Goal: Book appointment/travel/reservation

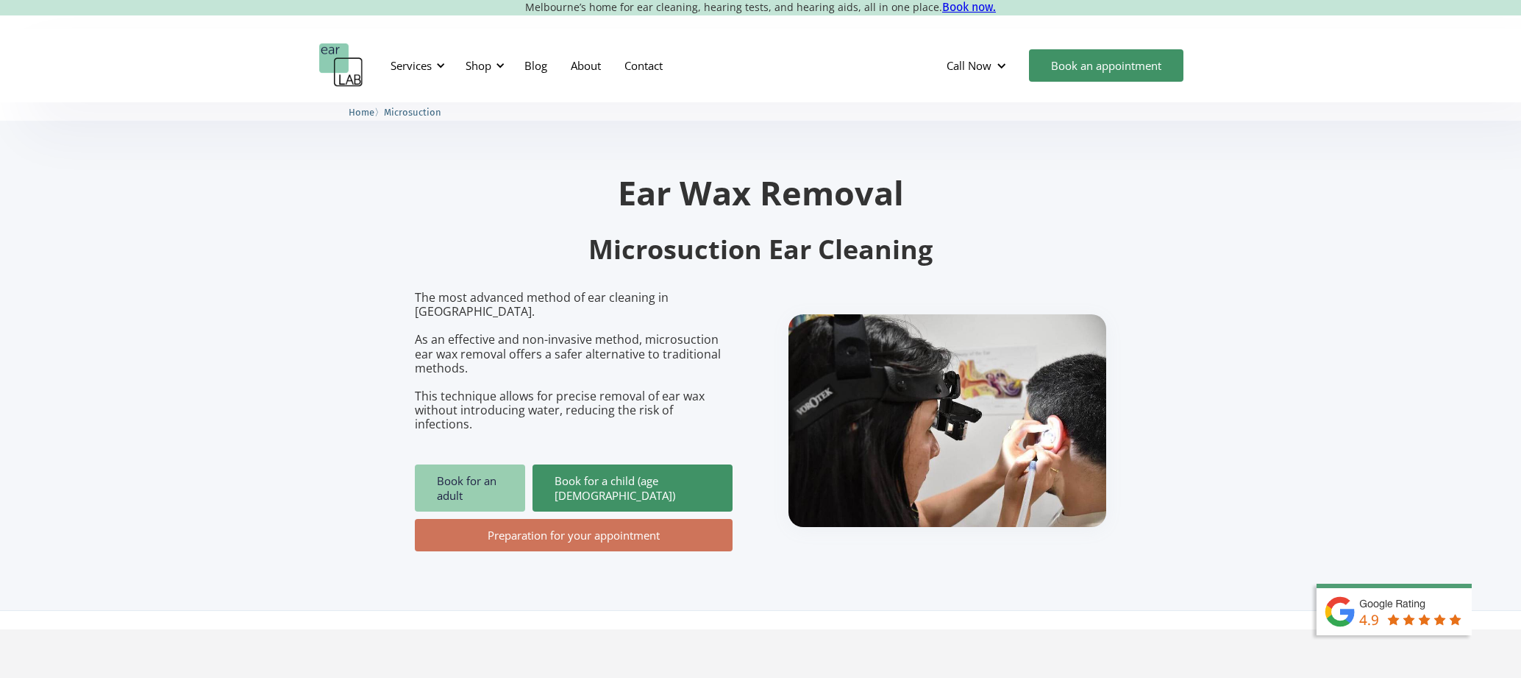
click at [440, 464] on link "Book for an adult" at bounding box center [470, 487] width 110 height 47
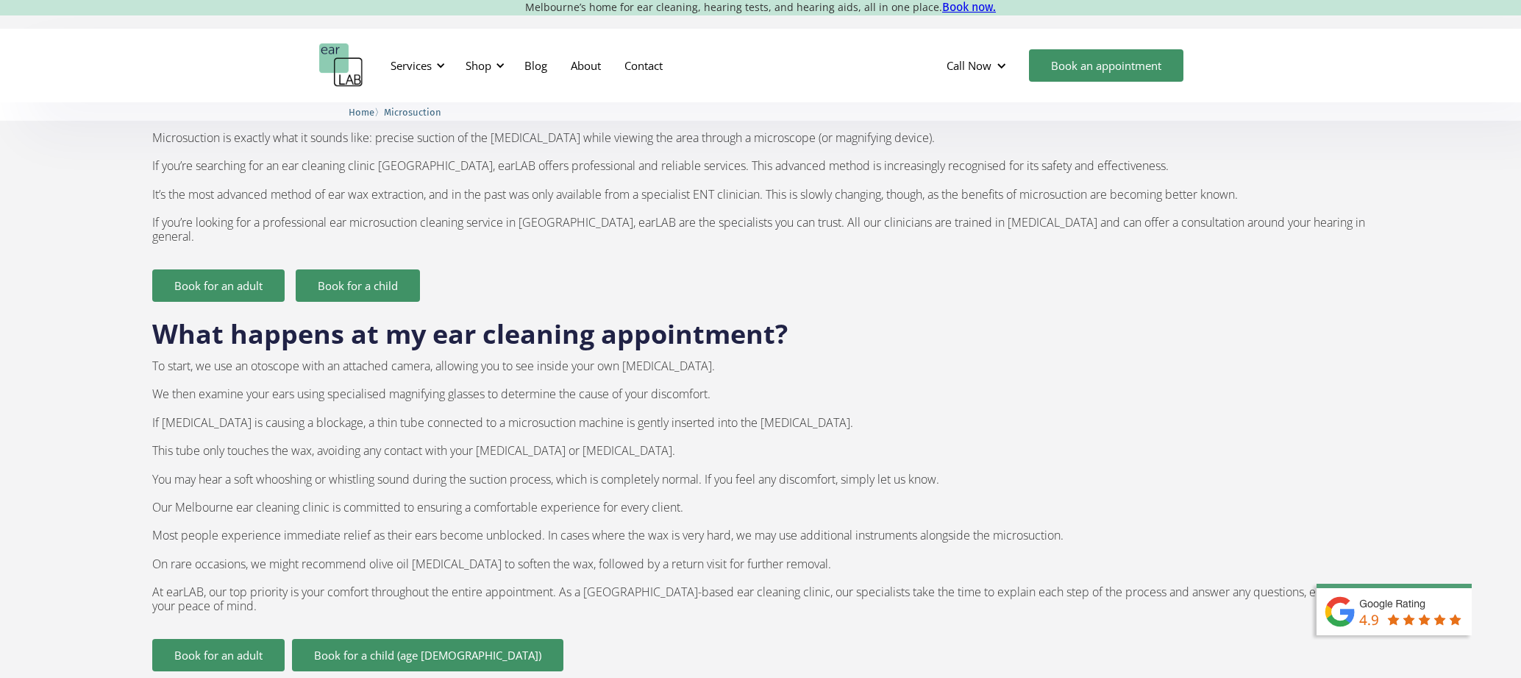
scroll to position [1179, 0]
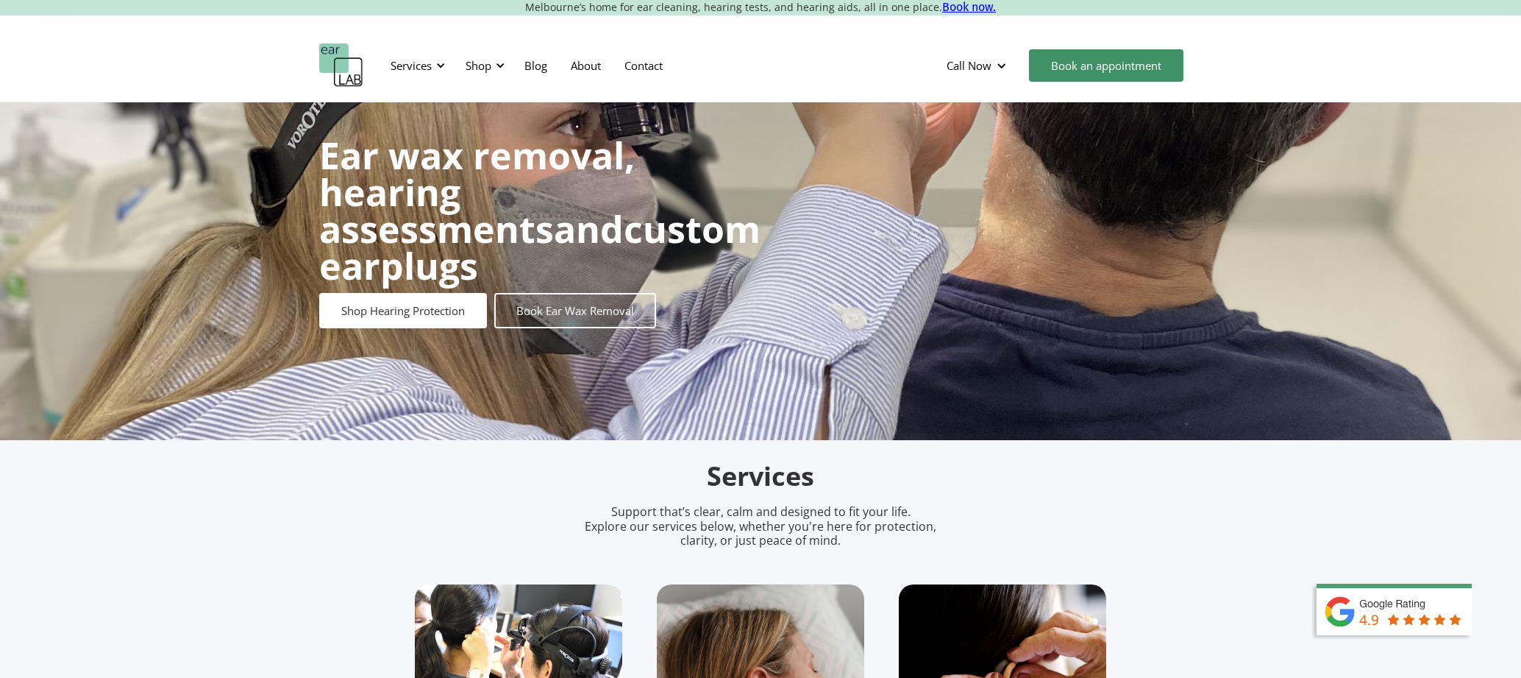
scroll to position [74, 0]
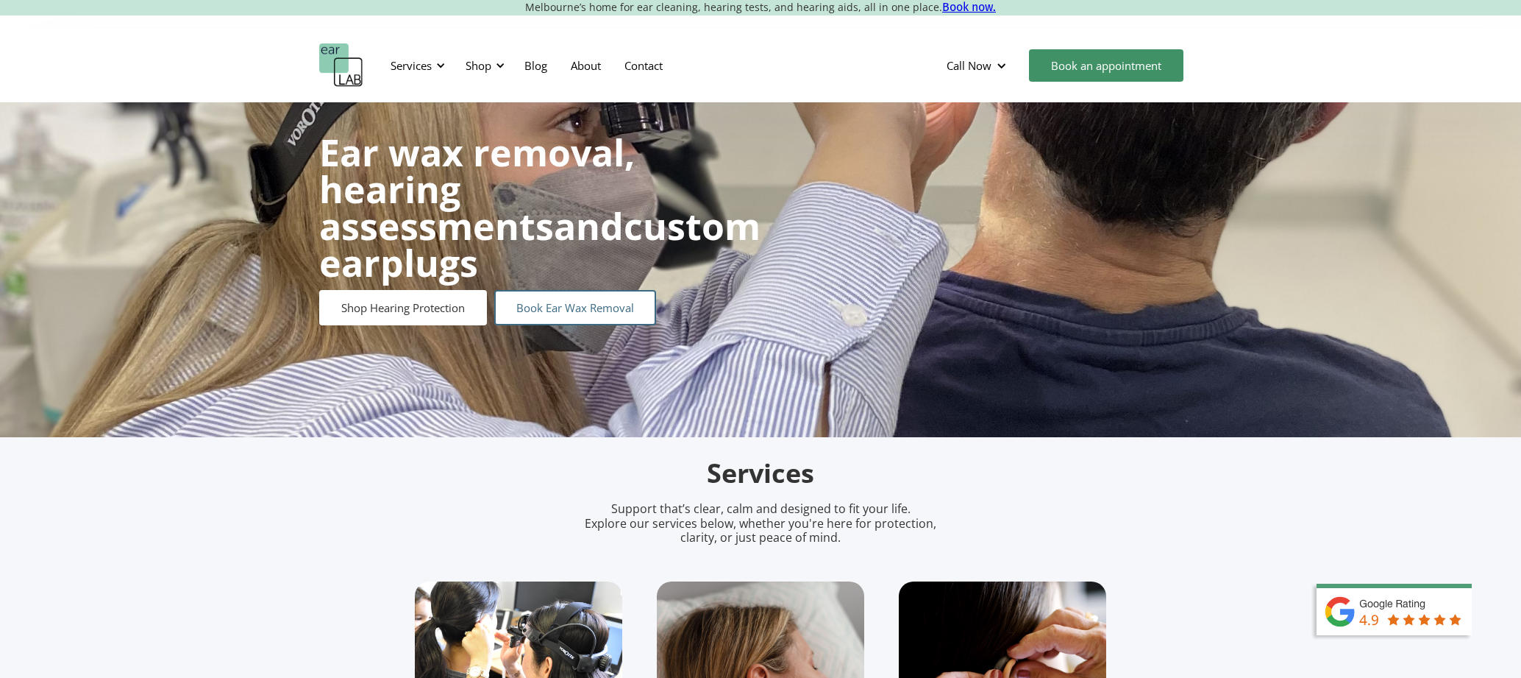
click at [630, 290] on link "Book Ear Wax Removal" at bounding box center [575, 307] width 162 height 35
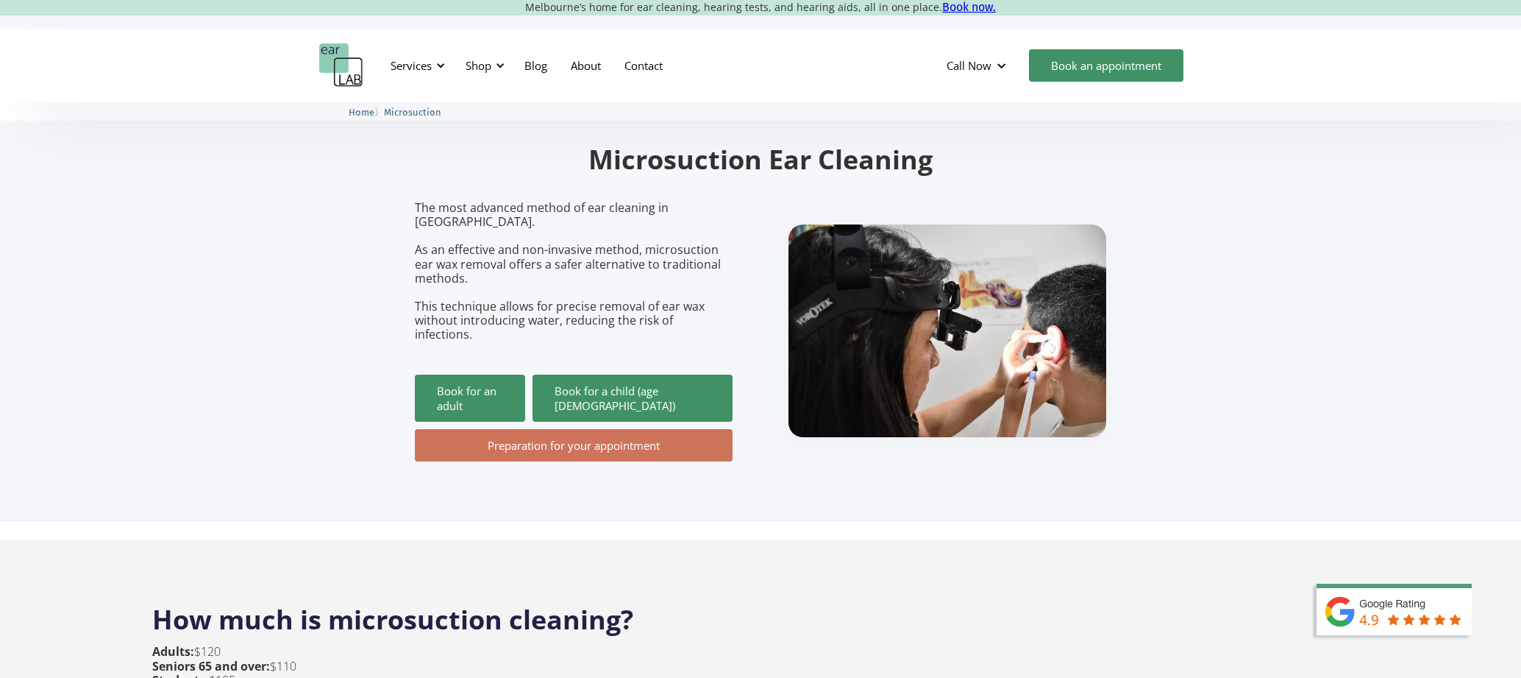
scroll to position [114, 0]
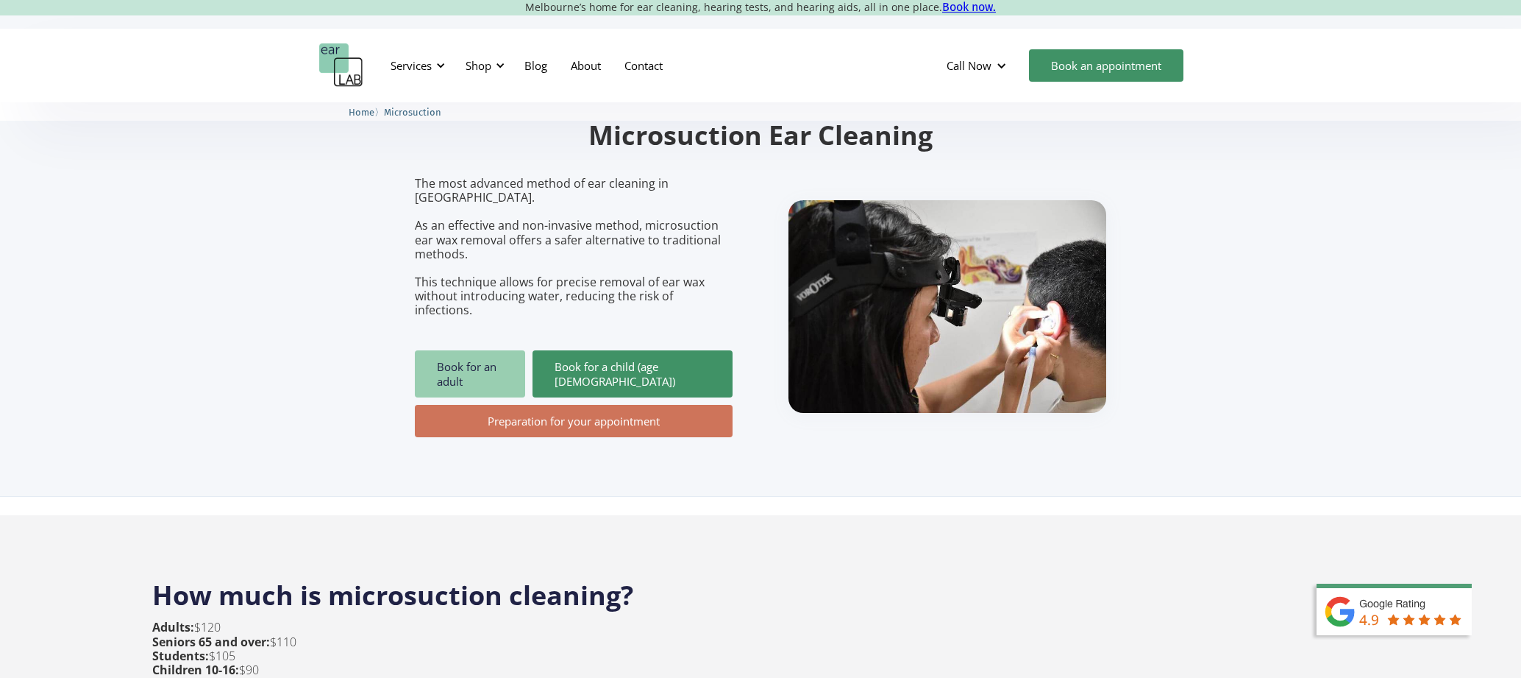
click at [445, 350] on link "Book for an adult" at bounding box center [470, 373] width 110 height 47
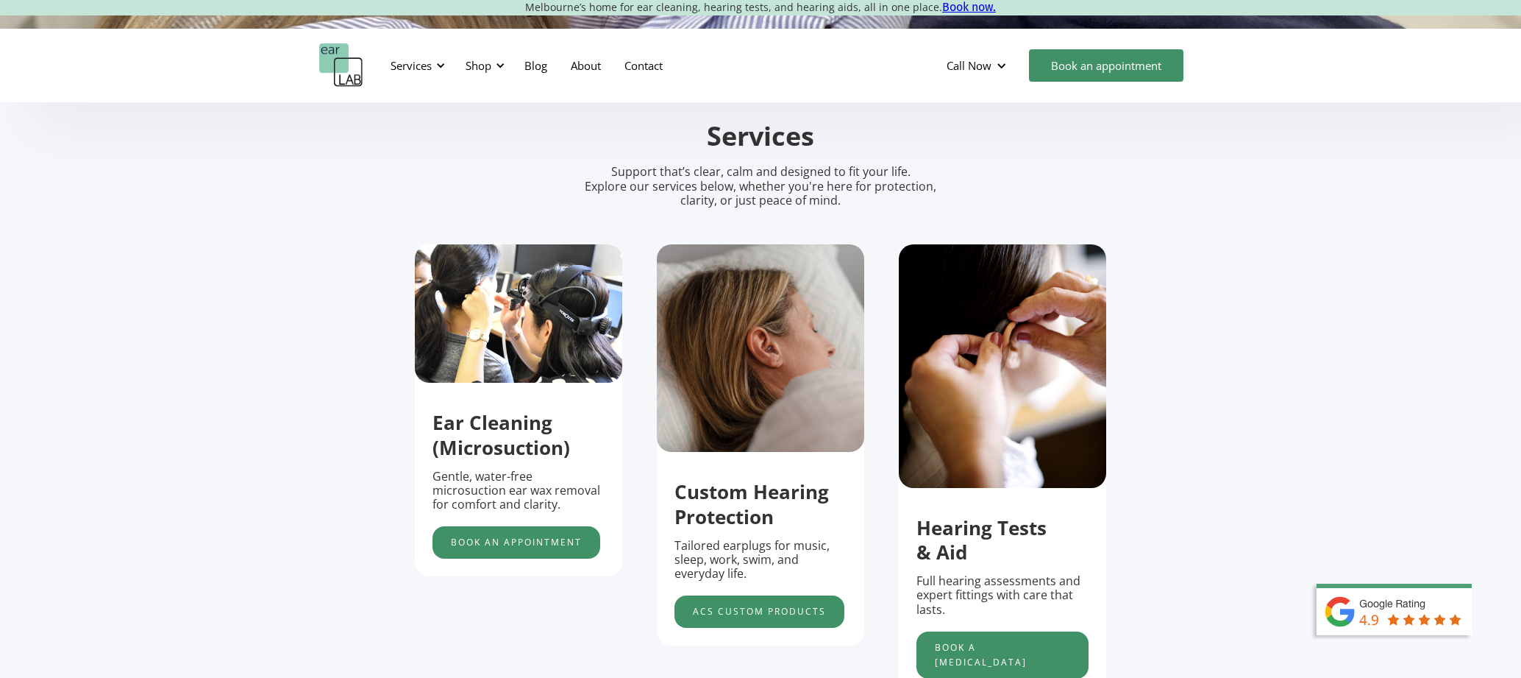
scroll to position [448, 0]
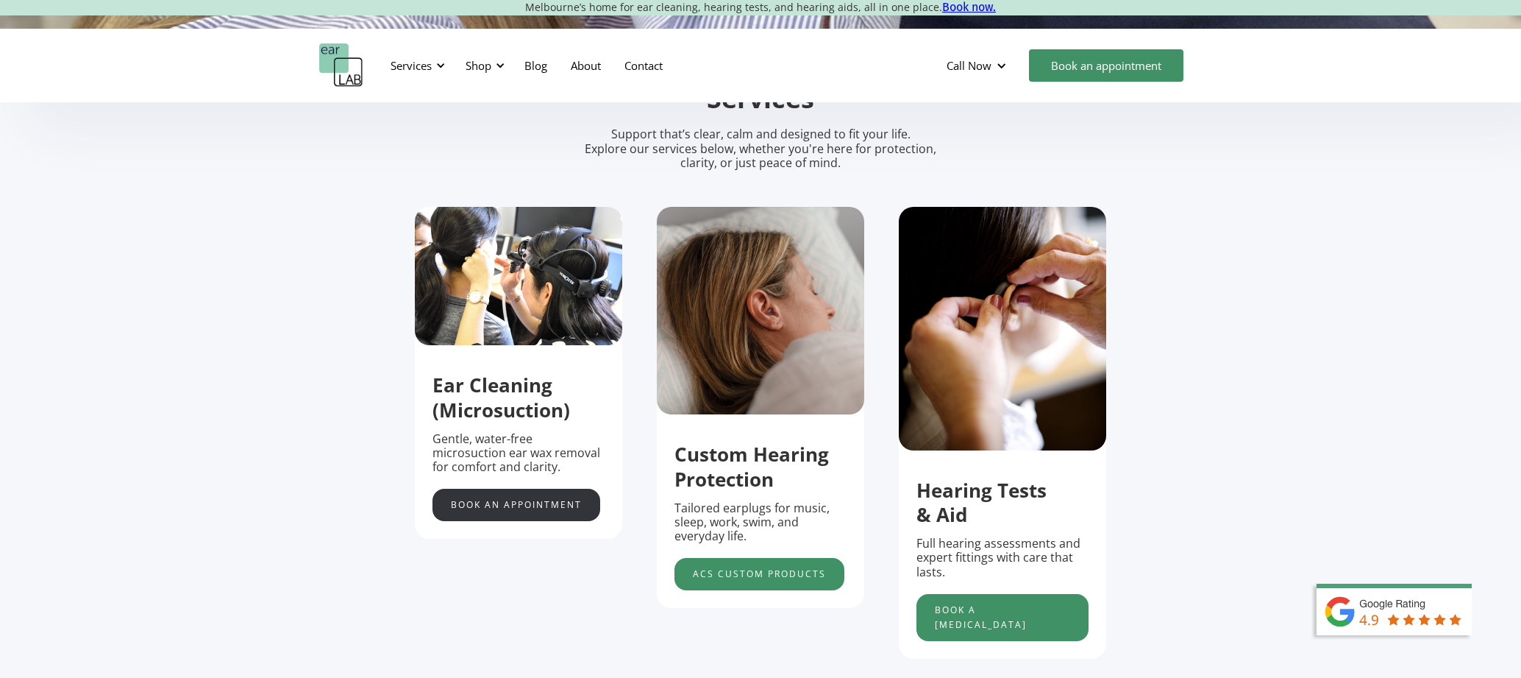
click at [491, 504] on link "Book an appointment" at bounding box center [517, 504] width 168 height 32
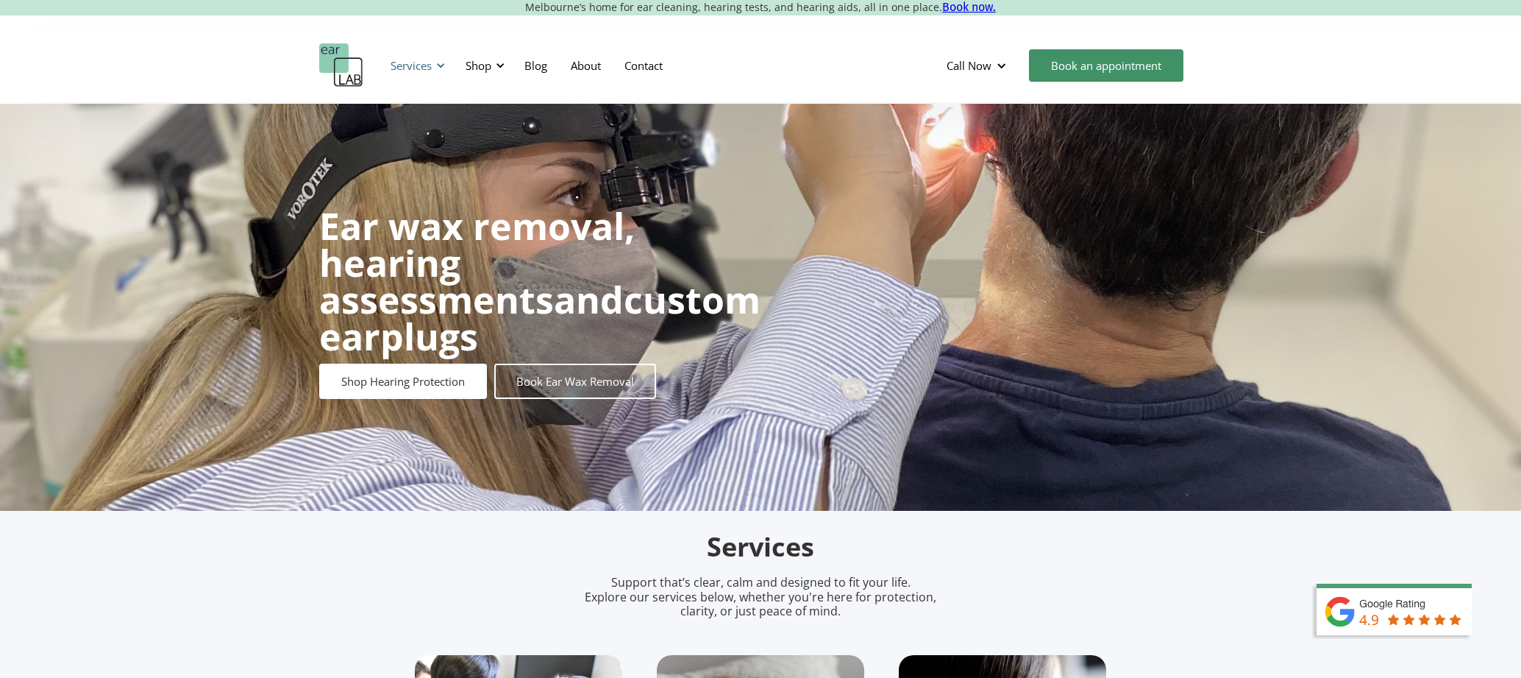
click at [416, 71] on div "Services" at bounding box center [411, 65] width 41 height 15
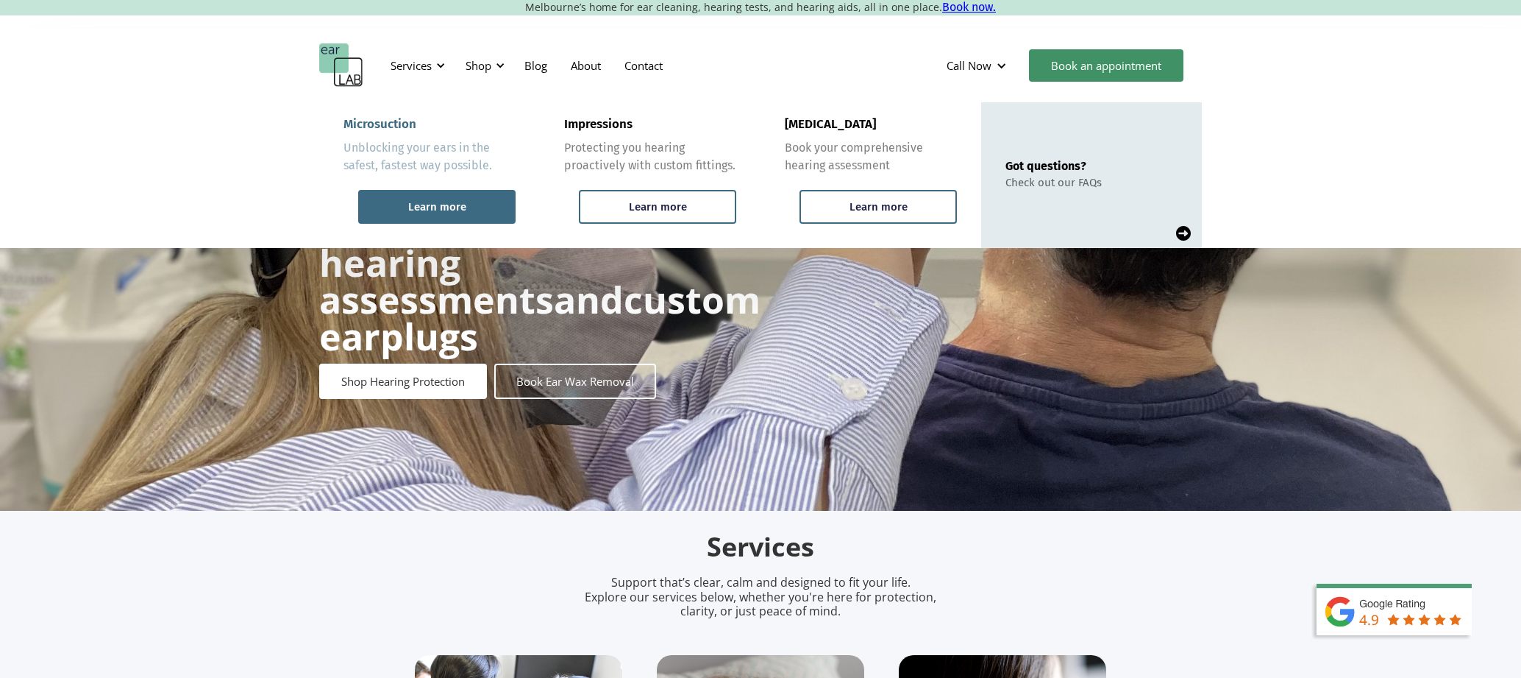
click at [424, 199] on div "Learn more" at bounding box center [436, 207] width 157 height 34
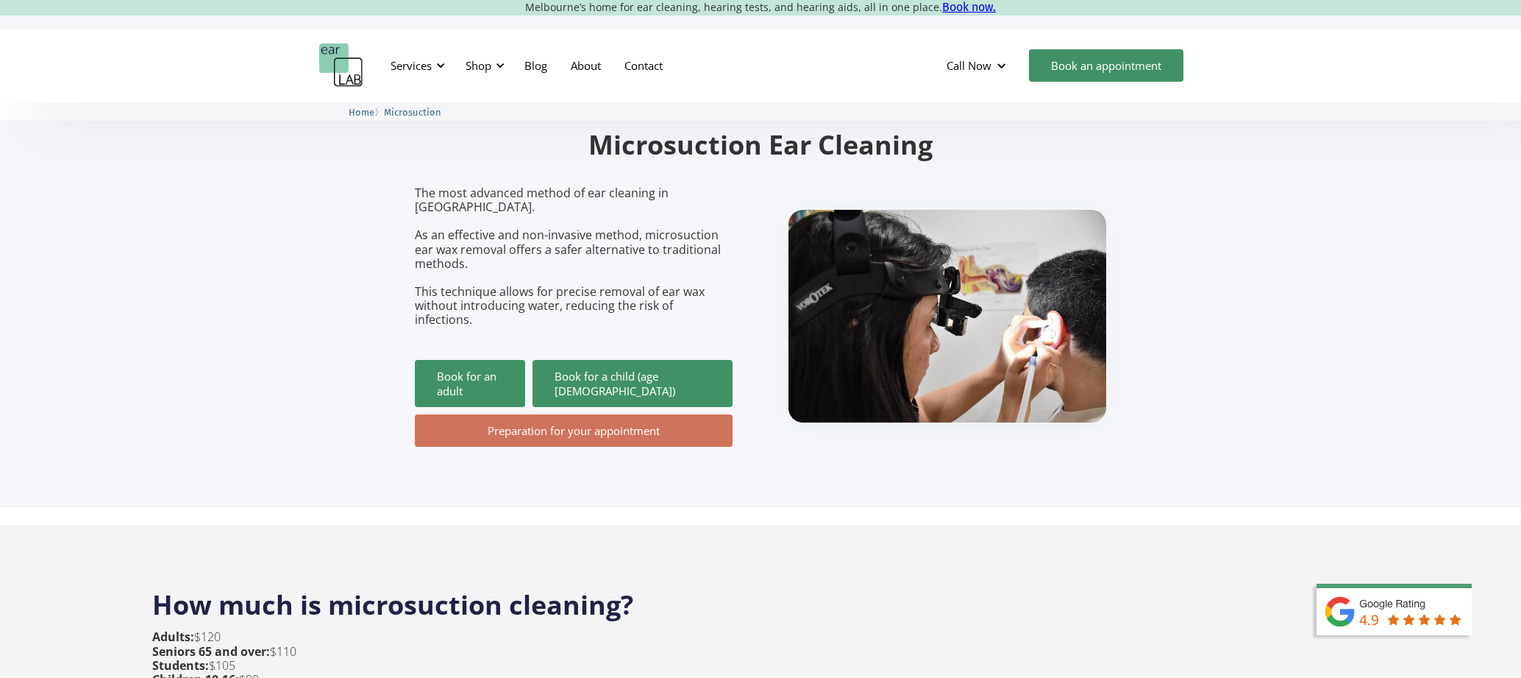
scroll to position [215, 0]
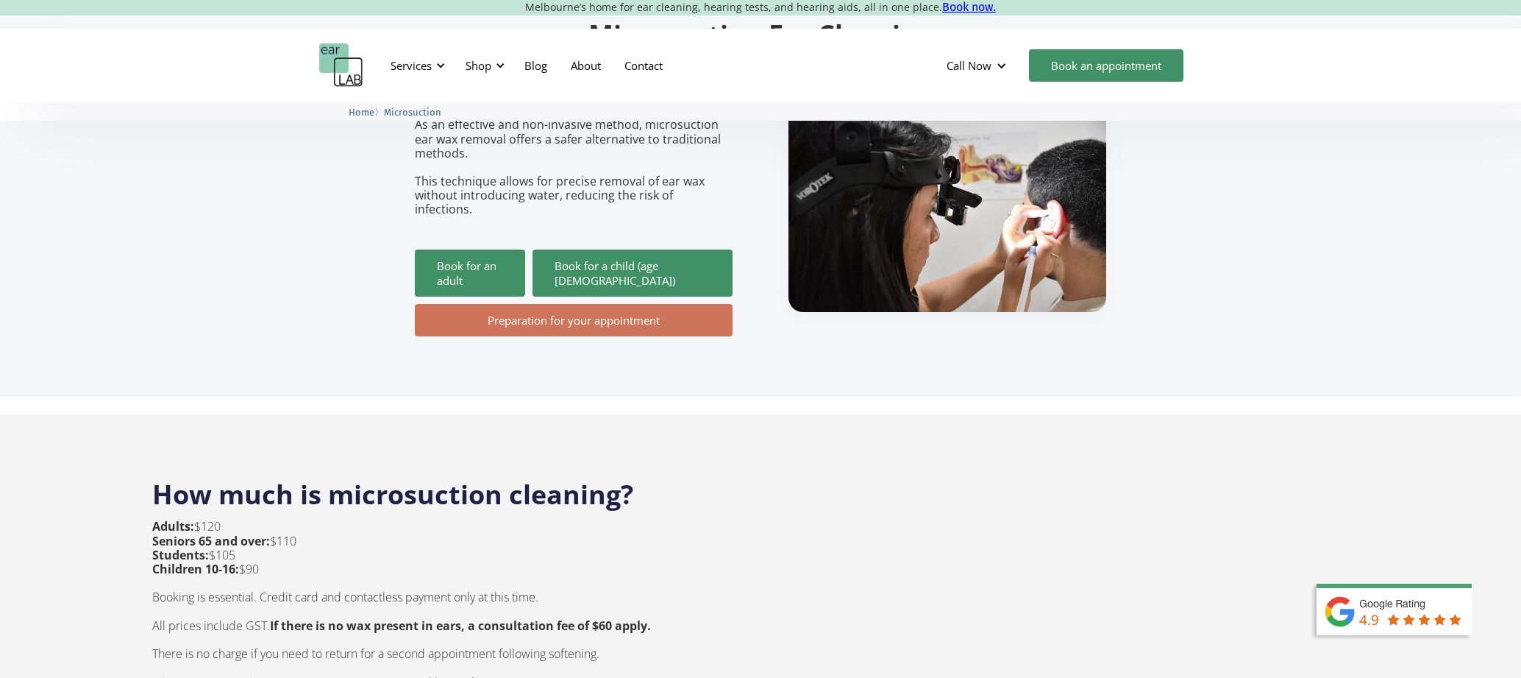
click at [461, 304] on link "Preparation for your appointment" at bounding box center [574, 320] width 318 height 32
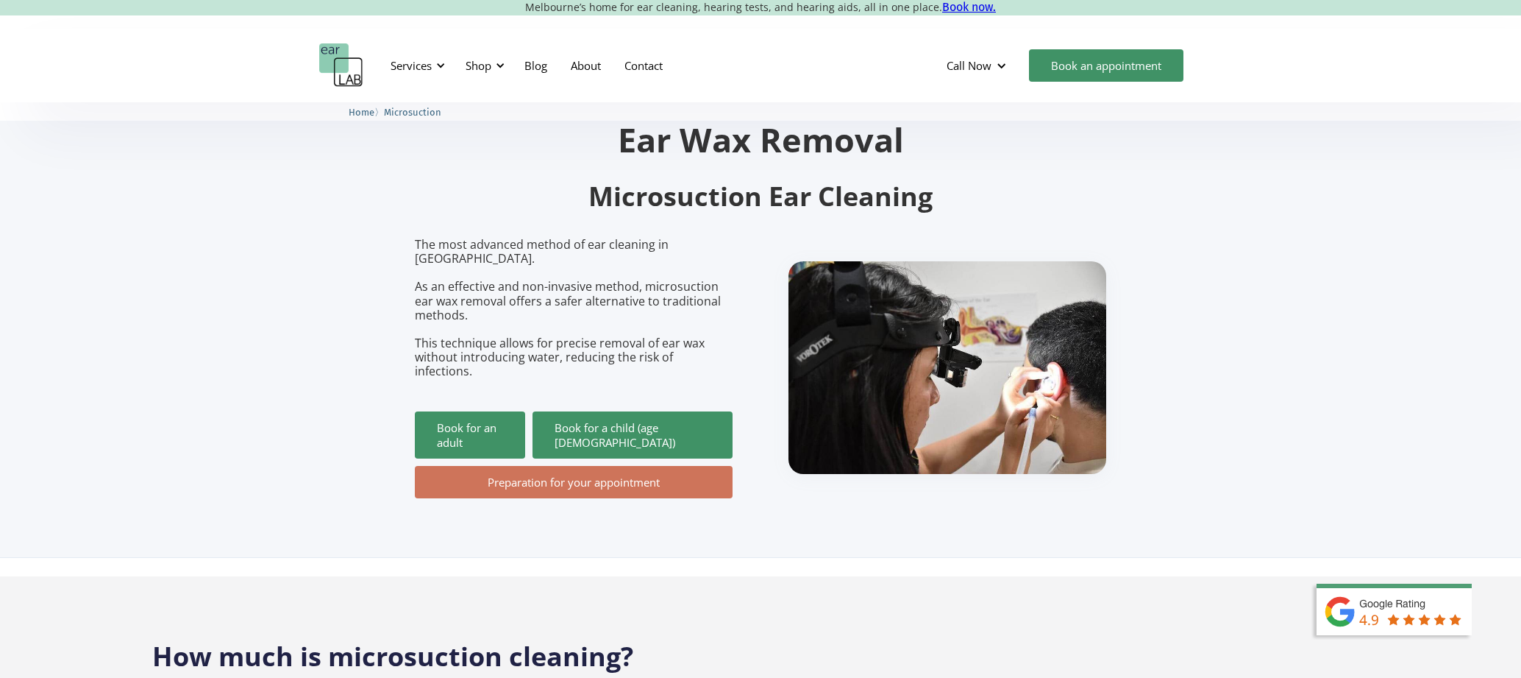
scroll to position [109, 0]
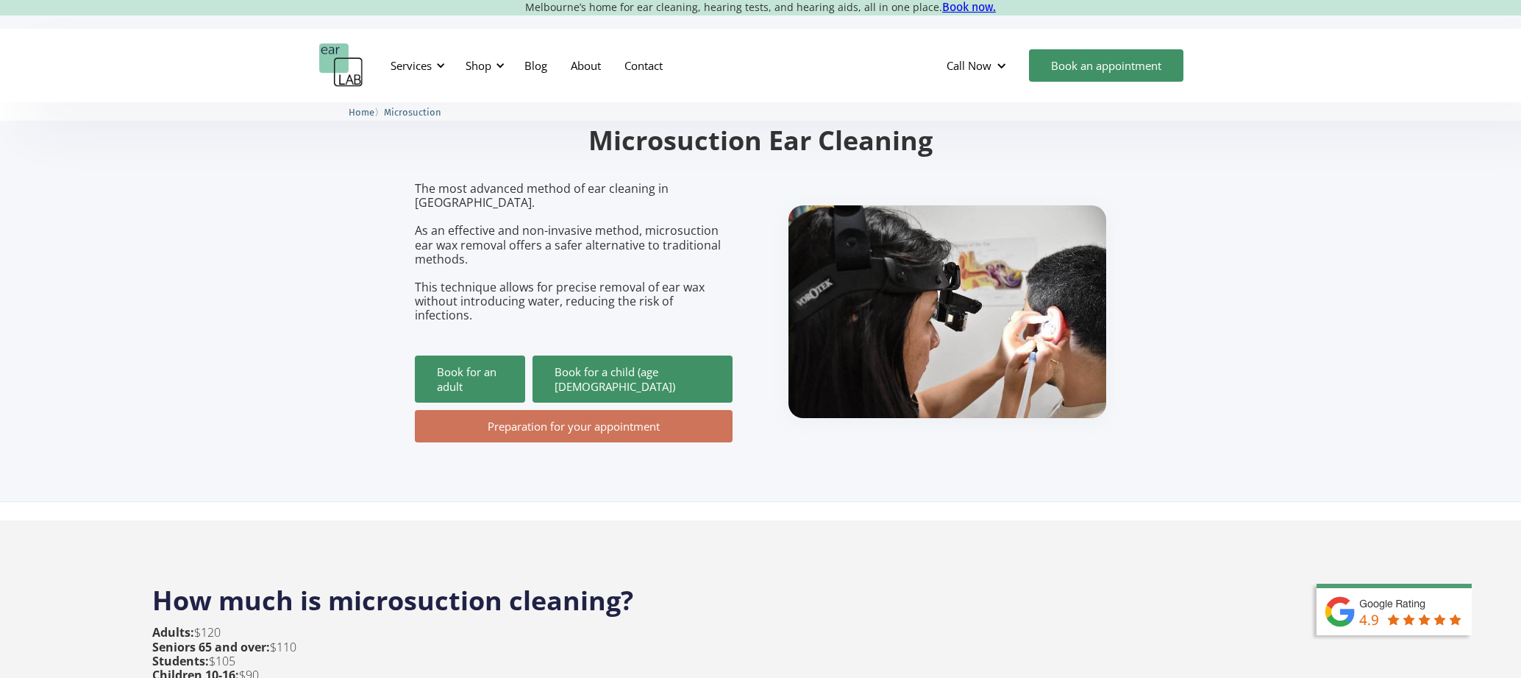
click at [547, 410] on link "Preparation for your appointment" at bounding box center [574, 426] width 318 height 32
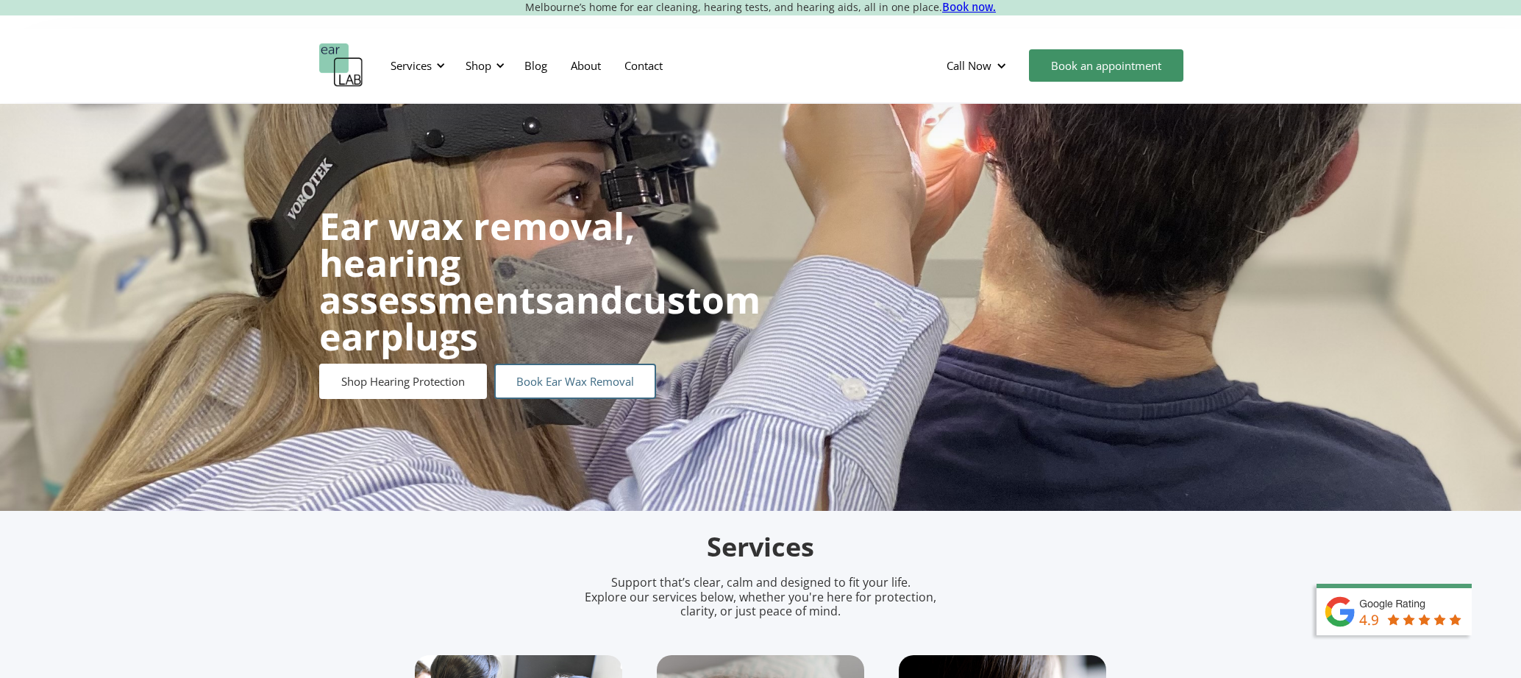
click at [548, 366] on link "Book Ear Wax Removal" at bounding box center [575, 380] width 162 height 35
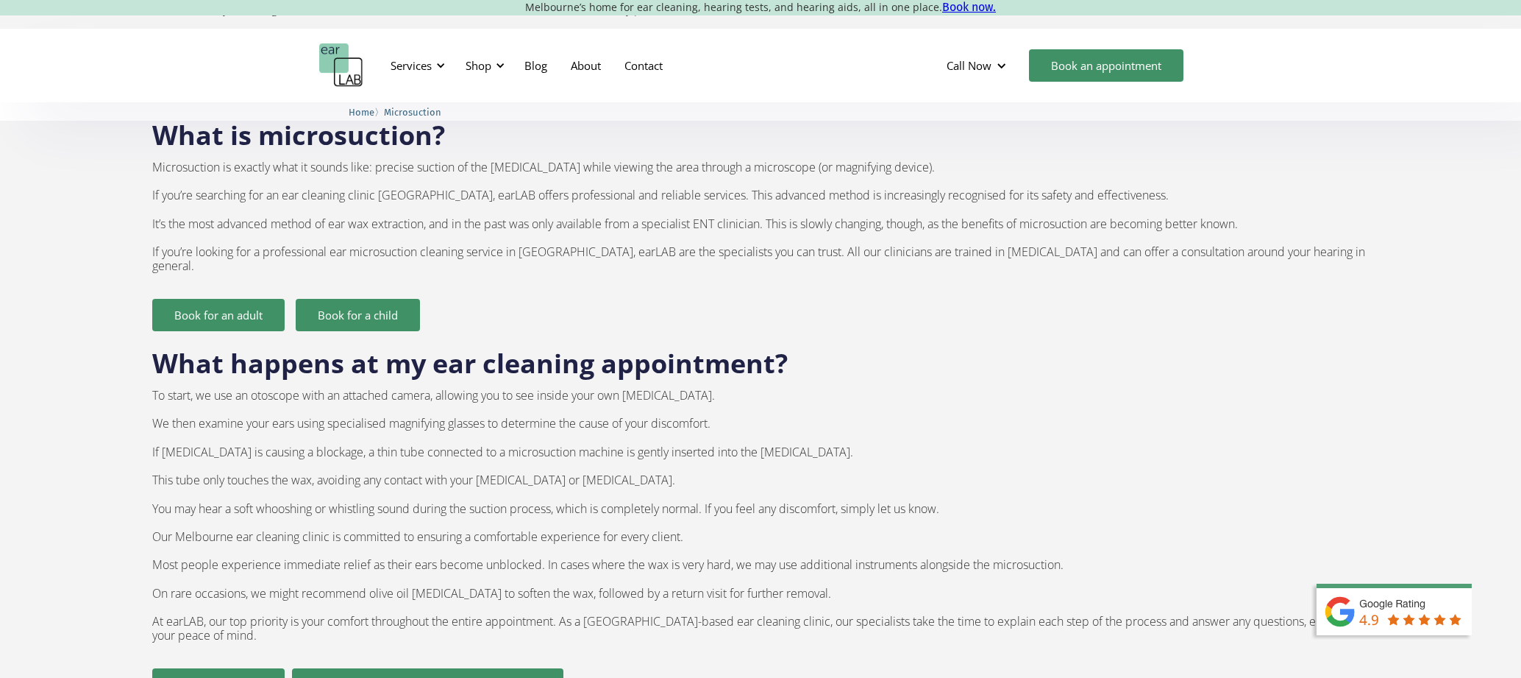
scroll to position [1115, 0]
